Goal: Information Seeking & Learning: Learn about a topic

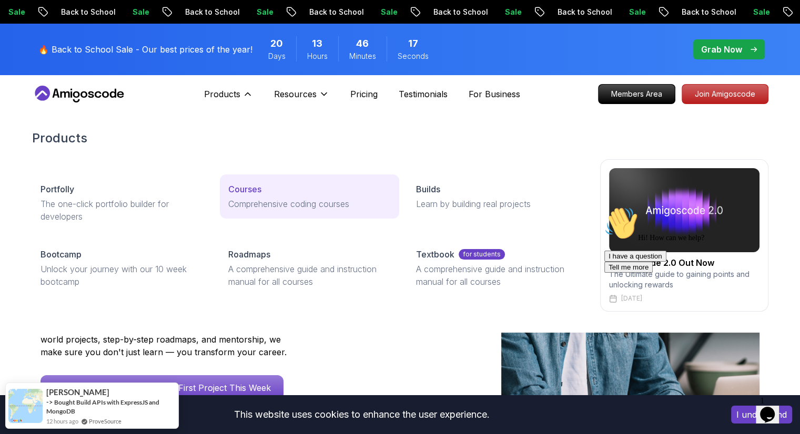
click at [250, 192] on p "Courses" at bounding box center [244, 189] width 33 height 13
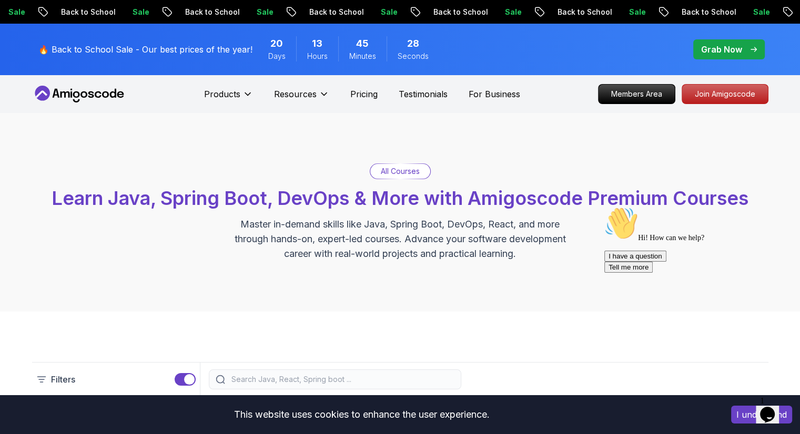
click at [347, 380] on input "search" at bounding box center [341, 379] width 225 height 11
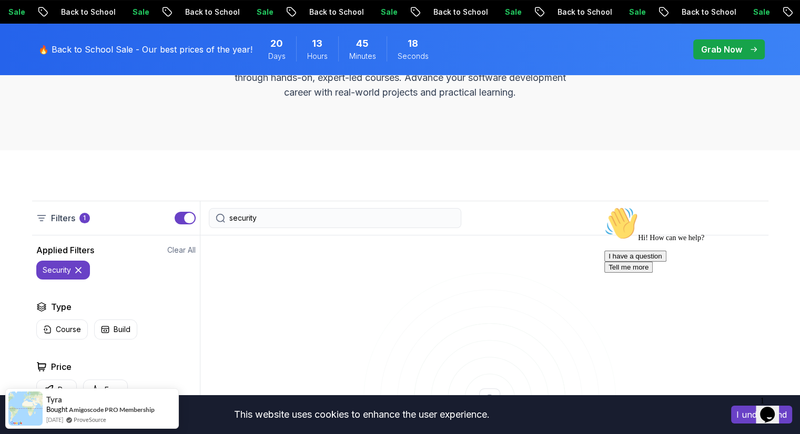
scroll to position [259, 0]
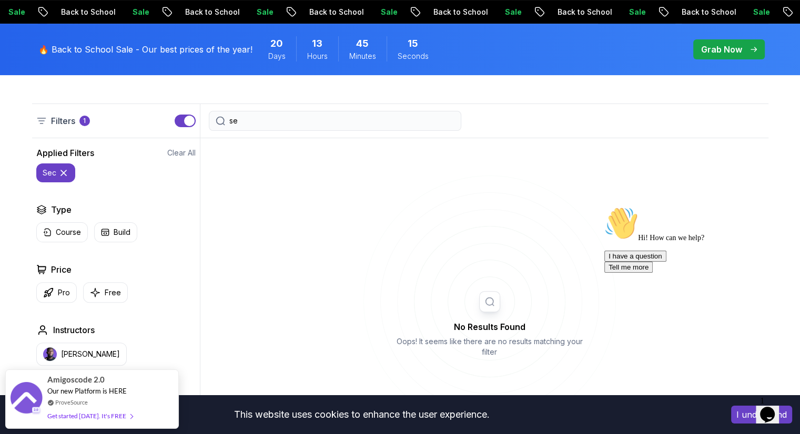
type input "s"
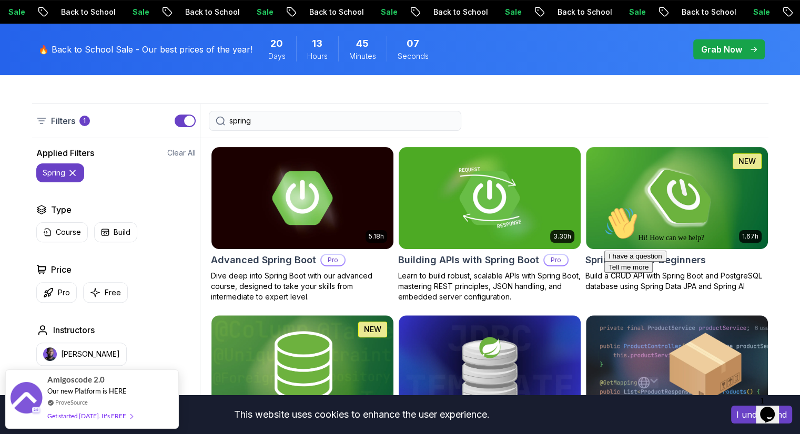
type input "spring"
